Goal: Task Accomplishment & Management: Manage account settings

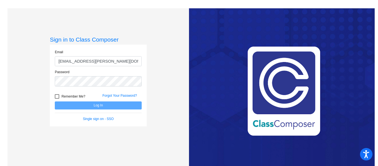
type input "[EMAIL_ADDRESS][PERSON_NAME][DOMAIN_NAME]"
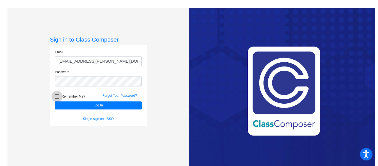
click at [58, 95] on label "Remember Me?" at bounding box center [70, 96] width 30 height 7
click at [57, 98] on input "Remember Me?" at bounding box center [57, 98] width 0 height 0
checkbox input "true"
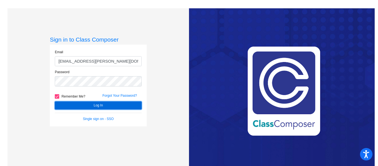
click at [61, 101] on button "Log In" at bounding box center [98, 105] width 87 height 8
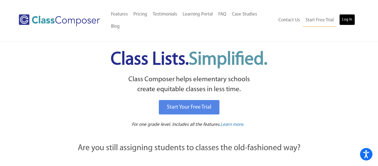
click at [349, 14] on link "Log In" at bounding box center [347, 19] width 16 height 11
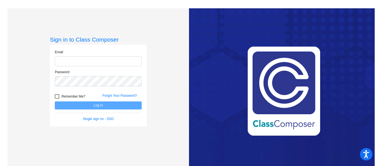
type input "A"
type input "[EMAIL_ADDRESS][PERSON_NAME][DOMAIN_NAME]"
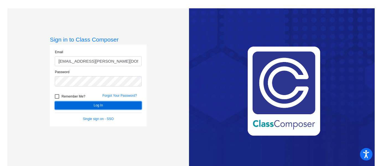
click at [76, 103] on button "Log In" at bounding box center [98, 105] width 87 height 8
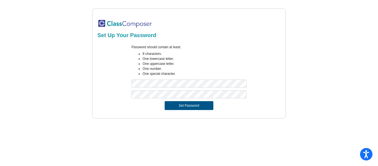
click at [187, 107] on button "Set Password" at bounding box center [189, 105] width 49 height 9
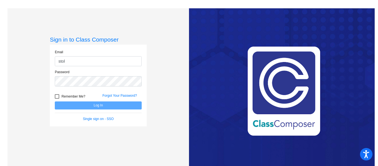
type input "stolerm@hudson.k12.oh.us"
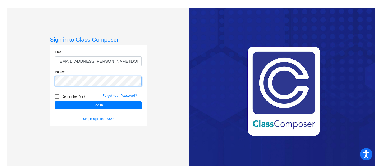
click at [55, 101] on button "Log In" at bounding box center [98, 105] width 87 height 8
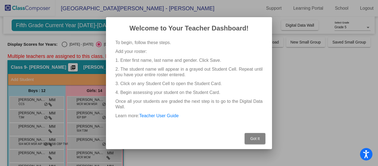
click at [255, 139] on span "Got It" at bounding box center [254, 138] width 9 height 4
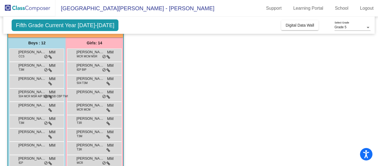
scroll to position [54, 0]
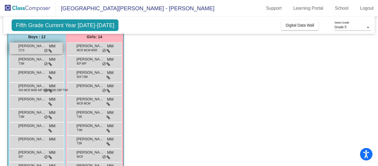
click at [27, 49] on div "Adam Ismail CCS MM lock do_not_disturb_alt" at bounding box center [36, 48] width 53 height 11
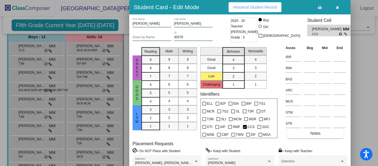
click at [337, 10] on button "button" at bounding box center [337, 7] width 18 height 10
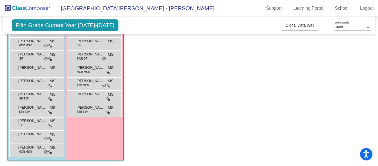
scroll to position [0, 0]
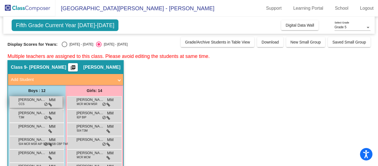
click at [29, 101] on span "Adam Ismail" at bounding box center [32, 100] width 28 height 6
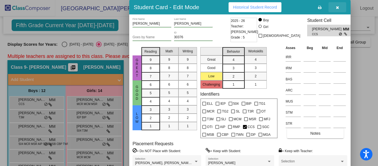
click at [336, 9] on icon "button" at bounding box center [337, 8] width 3 height 4
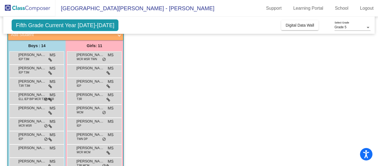
scroll to position [363, 0]
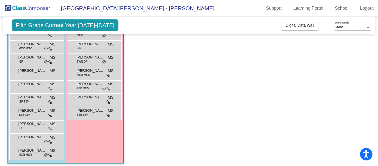
click at [290, 145] on app-classroom "Class 10 - Melissa Stoler picture_as_pdf Melissa Stoler Add Student First Name …" at bounding box center [188, 53] width 363 height 231
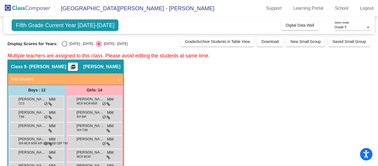
scroll to position [0, 0]
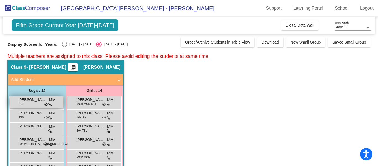
click at [28, 101] on span "Adam Ismail" at bounding box center [32, 100] width 28 height 6
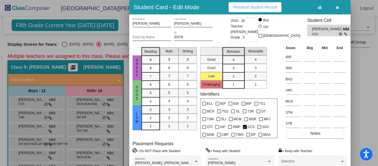
click at [337, 7] on icon "button" at bounding box center [337, 8] width 3 height 4
